Goal: Task Accomplishment & Management: Manage account settings

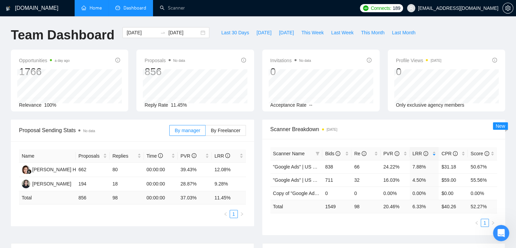
click at [90, 5] on link "Home" at bounding box center [91, 8] width 20 height 6
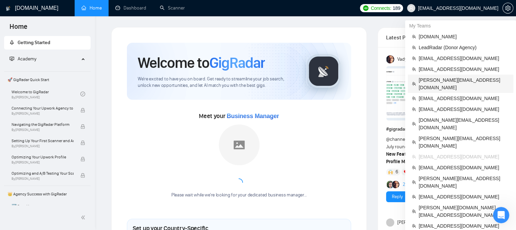
click at [424, 79] on span "[PERSON_NAME][EMAIL_ADDRESS][DOMAIN_NAME]" at bounding box center [464, 83] width 91 height 15
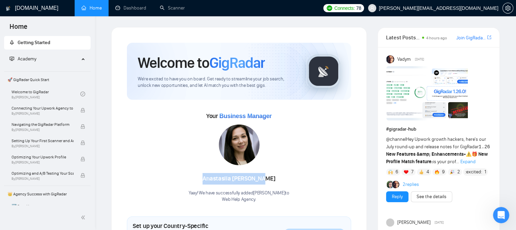
drag, startPoint x: 270, startPoint y: 178, endPoint x: 207, endPoint y: 172, distance: 63.1
click at [207, 172] on div "[PERSON_NAME] Yaay! We have successfully added [PERSON_NAME] to Web Help Agency…" at bounding box center [239, 164] width 101 height 78
click at [164, 11] on link "Scanner" at bounding box center [172, 8] width 25 height 6
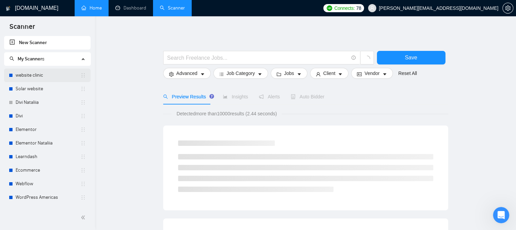
click at [33, 78] on link "website clinic" at bounding box center [48, 76] width 65 height 14
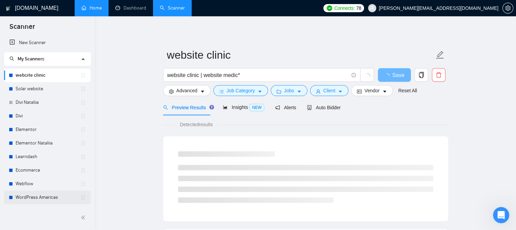
click at [39, 198] on link "WordPress Americas" at bounding box center [48, 198] width 65 height 14
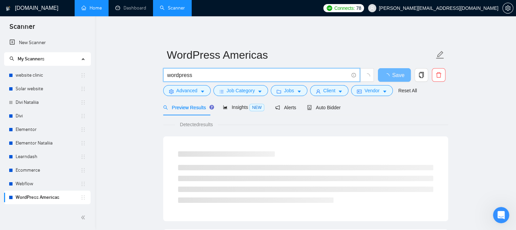
click at [193, 77] on input "wordpress" at bounding box center [257, 75] width 181 height 8
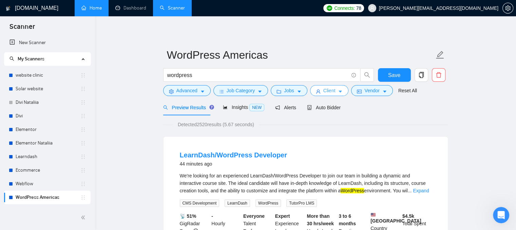
click at [331, 91] on span "Client" at bounding box center [329, 90] width 12 height 7
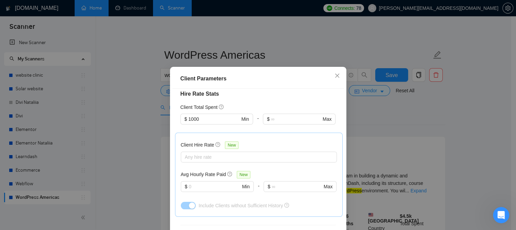
scroll to position [170, 0]
click at [335, 74] on icon "close" at bounding box center [337, 75] width 5 height 5
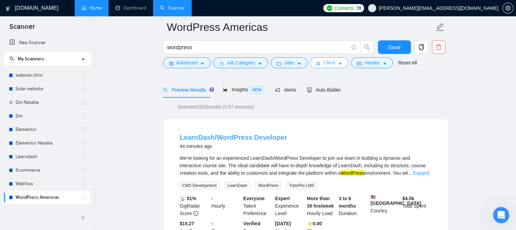
scroll to position [34, 0]
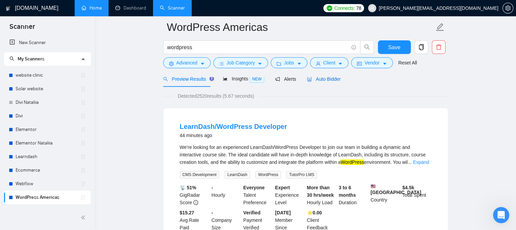
click at [324, 82] on div "Auto Bidder" at bounding box center [324, 78] width 34 height 7
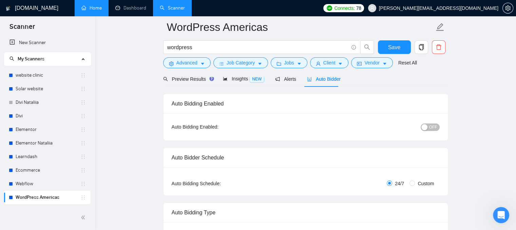
radio input "false"
radio input "true"
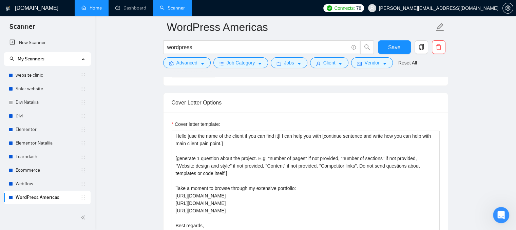
scroll to position [882, 0]
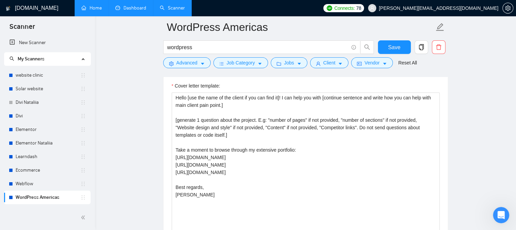
click at [127, 10] on link "Dashboard" at bounding box center [130, 8] width 31 height 6
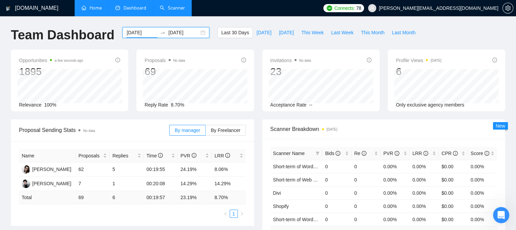
click at [142, 31] on input "[DATE]" at bounding box center [142, 32] width 31 height 7
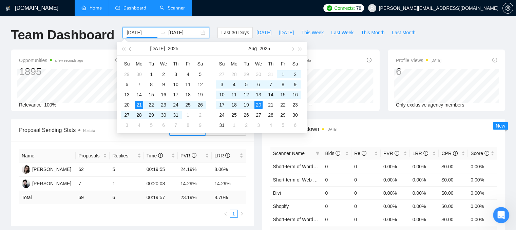
click at [132, 47] on button "button" at bounding box center [130, 49] width 7 height 14
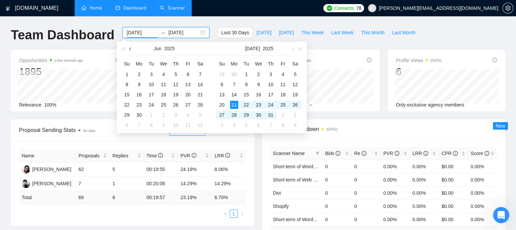
click at [132, 47] on button "button" at bounding box center [130, 49] width 7 height 14
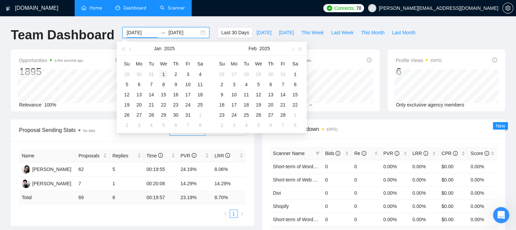
type input "[DATE]"
click at [164, 73] on div "1" at bounding box center [163, 74] width 8 height 8
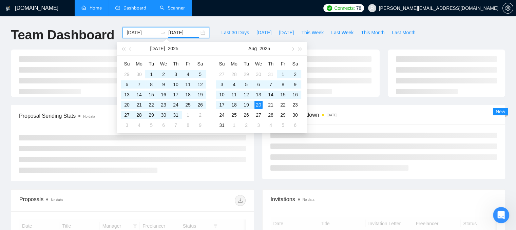
click at [84, 43] on h1 "Team Dashboard" at bounding box center [62, 35] width 103 height 16
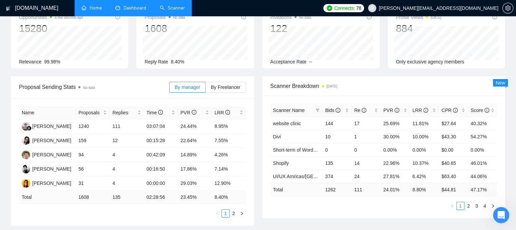
scroll to position [102, 0]
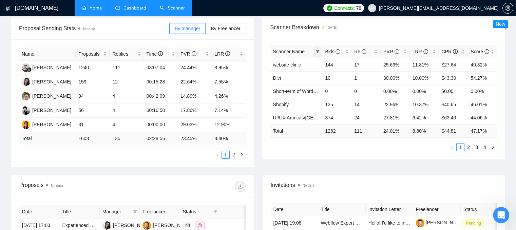
click at [318, 50] on icon "filter" at bounding box center [318, 51] width 4 height 3
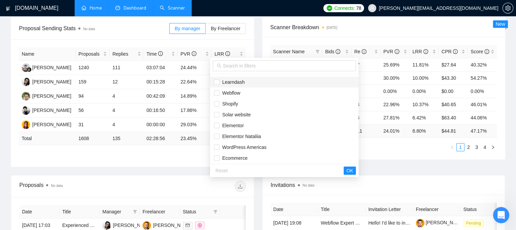
scroll to position [119, 0]
click at [338, 41] on div "Scanner Name Bids Re PVR LRR CPR Score website clinic 144 17 25.69% 11.81% $27.…" at bounding box center [383, 98] width 243 height 122
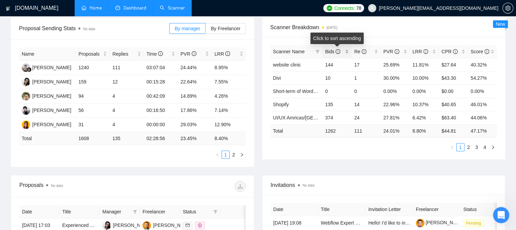
click at [347, 51] on div "Bids" at bounding box center [337, 51] width 24 height 7
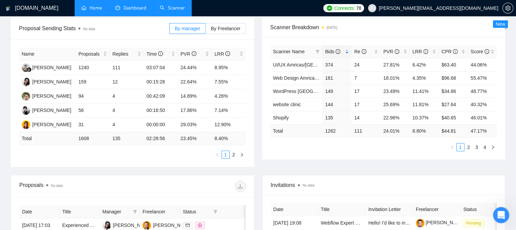
click at [372, 34] on div "Scanner Breakdown [DATE]" at bounding box center [383, 27] width 227 height 19
drag, startPoint x: 410, startPoint y: 131, endPoint x: 424, endPoint y: 130, distance: 13.3
click at [424, 130] on td "8.80 %" at bounding box center [424, 130] width 29 height 13
drag, startPoint x: 326, startPoint y: 132, endPoint x: 337, endPoint y: 131, distance: 10.9
click at [337, 131] on td "1262" at bounding box center [336, 130] width 29 height 13
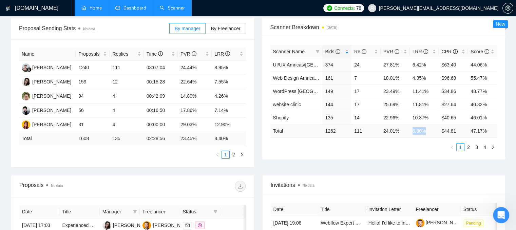
drag, startPoint x: 411, startPoint y: 131, endPoint x: 425, endPoint y: 133, distance: 14.0
click at [425, 133] on td "8.80 %" at bounding box center [424, 130] width 29 height 13
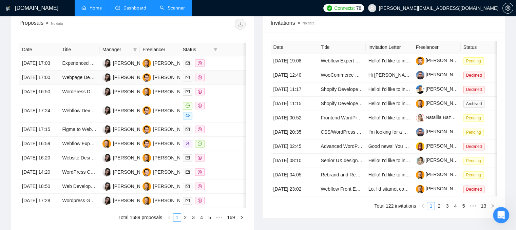
scroll to position [204, 0]
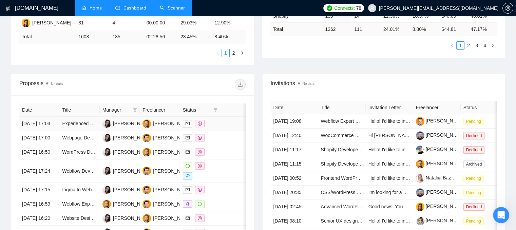
click at [210, 124] on div at bounding box center [200, 124] width 35 height 8
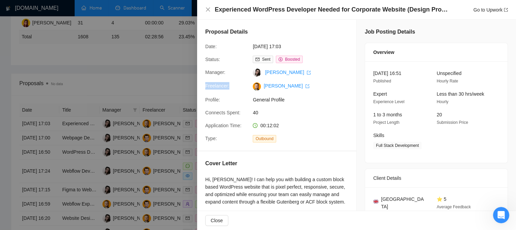
drag, startPoint x: 205, startPoint y: 84, endPoint x: 238, endPoint y: 86, distance: 33.3
click at [238, 86] on div "Freelancer:" at bounding box center [226, 86] width 47 height 8
drag, startPoint x: 253, startPoint y: 113, endPoint x: 266, endPoint y: 109, distance: 13.1
click at [266, 109] on div "40" at bounding box center [286, 112] width 72 height 7
drag, startPoint x: 259, startPoint y: 124, endPoint x: 280, endPoint y: 125, distance: 21.1
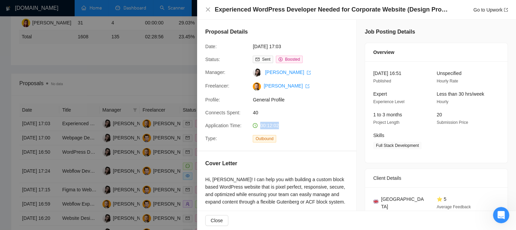
click at [280, 125] on div "00:12:02" at bounding box center [286, 125] width 72 height 7
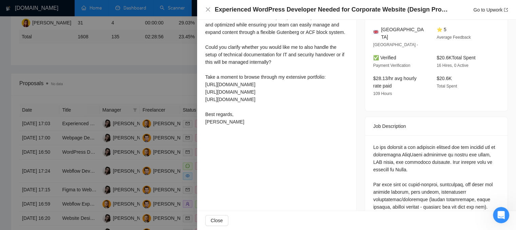
scroll to position [0, 0]
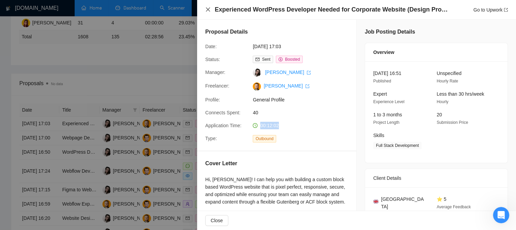
click at [207, 11] on icon "close" at bounding box center [208, 9] width 4 height 4
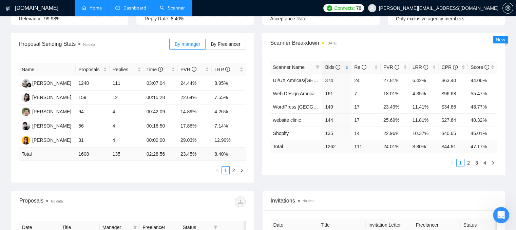
scroll to position [68, 0]
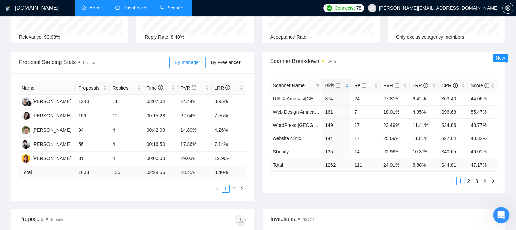
click at [93, 6] on link "Home" at bounding box center [91, 8] width 20 height 6
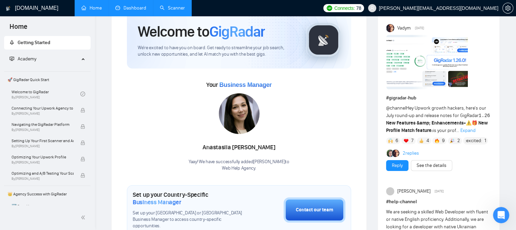
scroll to position [68, 0]
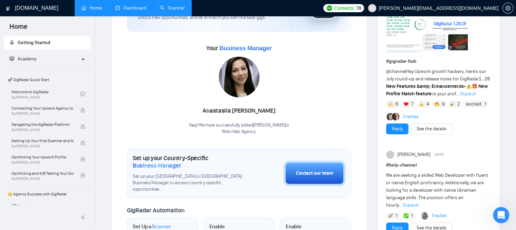
drag, startPoint x: 207, startPoint y: 110, endPoint x: 276, endPoint y: 120, distance: 69.7
click at [276, 120] on div "[PERSON_NAME] Yaay! We have successfully added [PERSON_NAME] to Web Help Agency…" at bounding box center [239, 96] width 101 height 78
click at [282, 140] on div "Welcome to GigRadar We're excited to have you on board. Get ready to streamline…" at bounding box center [239, 196] width 224 height 443
drag, startPoint x: 205, startPoint y: 47, endPoint x: 275, endPoint y: 52, distance: 69.7
click at [275, 52] on div "Your Business Manager [PERSON_NAME] Yaay! We have successfully added [PERSON_NA…" at bounding box center [239, 89] width 224 height 92
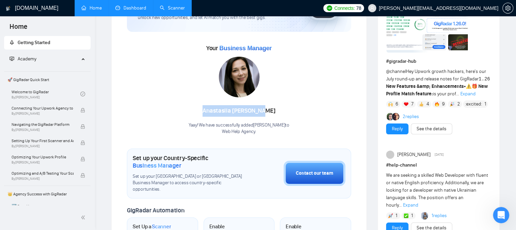
drag, startPoint x: 269, startPoint y: 112, endPoint x: 209, endPoint y: 115, distance: 60.8
click at [209, 115] on div "[PERSON_NAME]" at bounding box center [239, 111] width 101 height 12
click at [208, 94] on div "[PERSON_NAME] Yaay! We have successfully added [PERSON_NAME] to Web Help Agency…" at bounding box center [239, 96] width 101 height 78
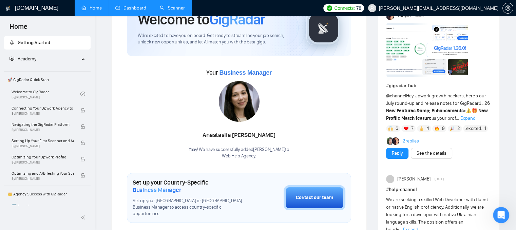
scroll to position [34, 0]
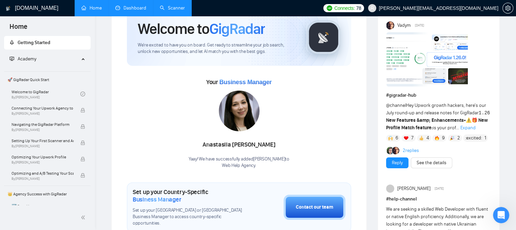
click at [123, 8] on link "Dashboard" at bounding box center [130, 8] width 31 height 6
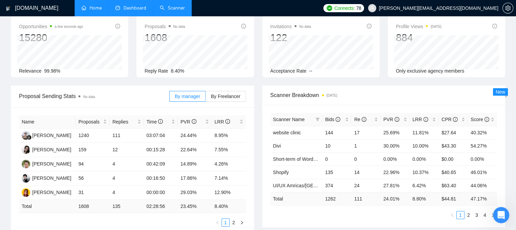
type input "[DATE]"
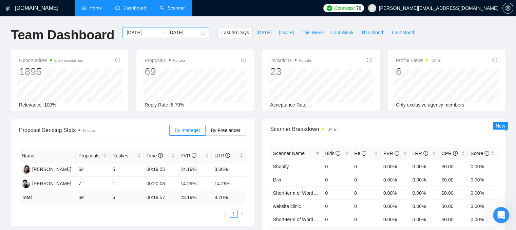
click at [132, 33] on input "[DATE]" at bounding box center [142, 32] width 31 height 7
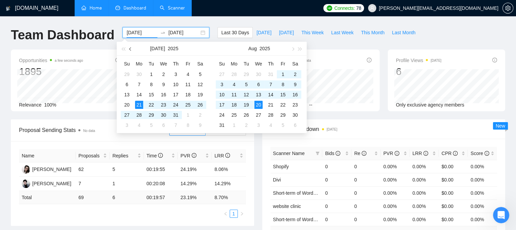
click at [128, 50] on button "button" at bounding box center [130, 49] width 7 height 14
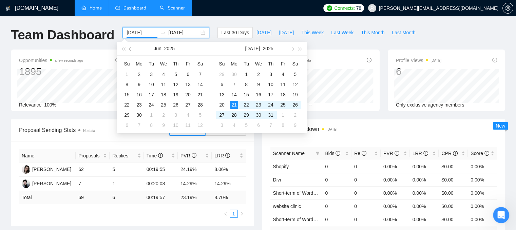
click at [129, 50] on button "button" at bounding box center [130, 49] width 7 height 14
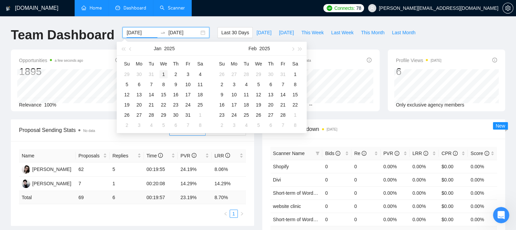
type input "[DATE]"
click at [162, 75] on div "1" at bounding box center [163, 74] width 8 height 8
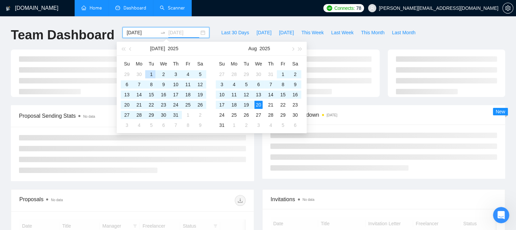
type input "[DATE]"
click at [95, 51] on div at bounding box center [69, 73] width 117 height 47
